Goal: Register for event/course

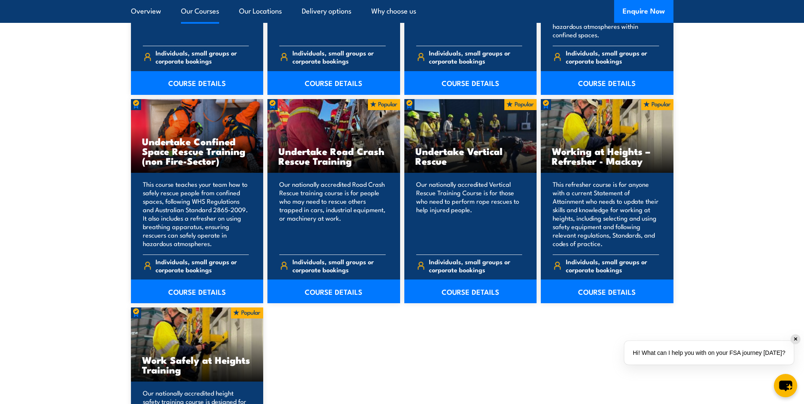
scroll to position [988, 0]
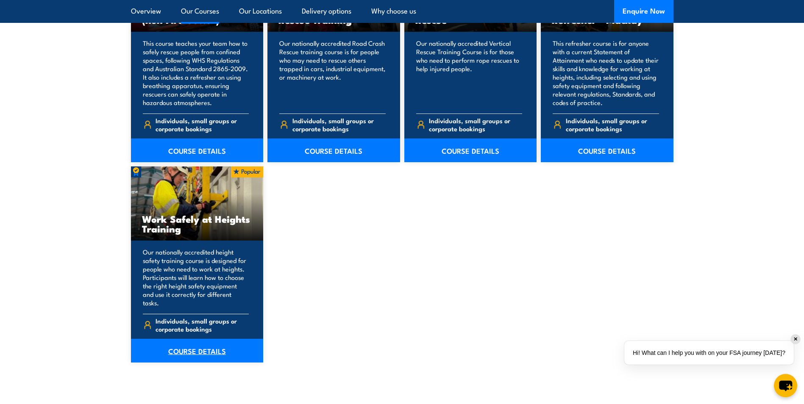
click at [200, 344] on link "COURSE DETAILS" at bounding box center [197, 351] width 133 height 24
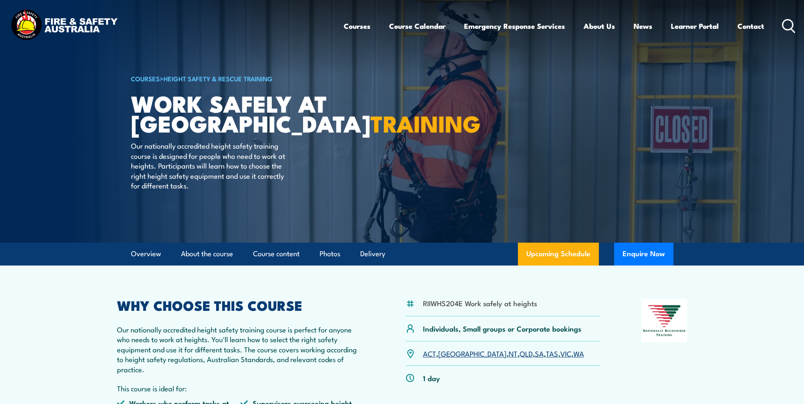
click at [508, 353] on link "NT" at bounding box center [512, 353] width 9 height 10
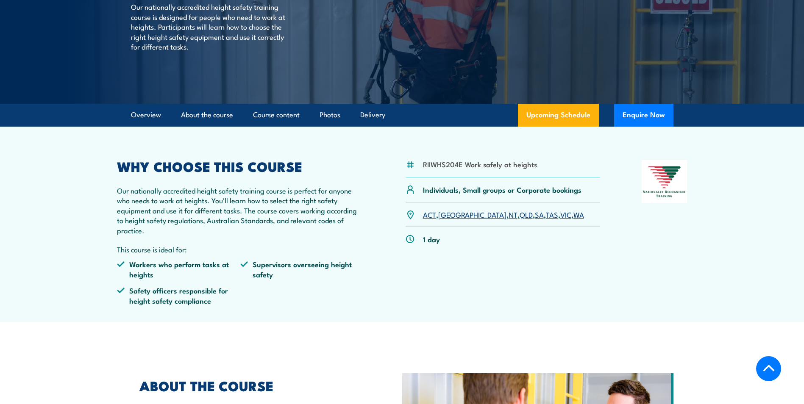
scroll to position [141, 0]
